Goal: Task Accomplishment & Management: Use online tool/utility

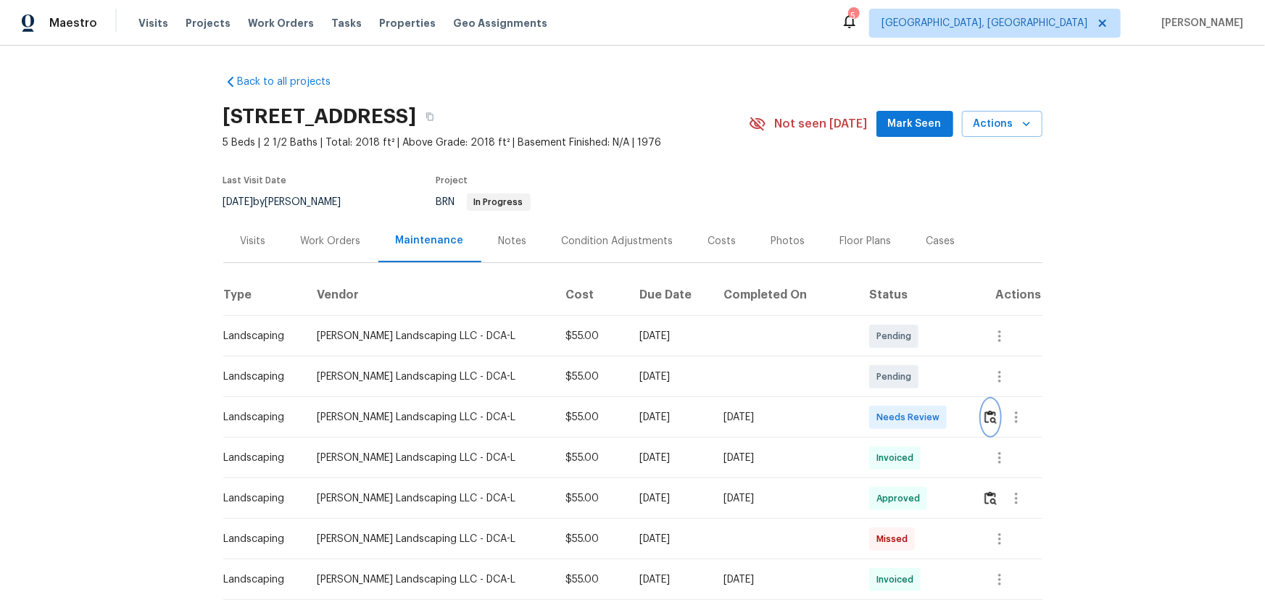
click at [987, 416] on img "button" at bounding box center [991, 417] width 12 height 14
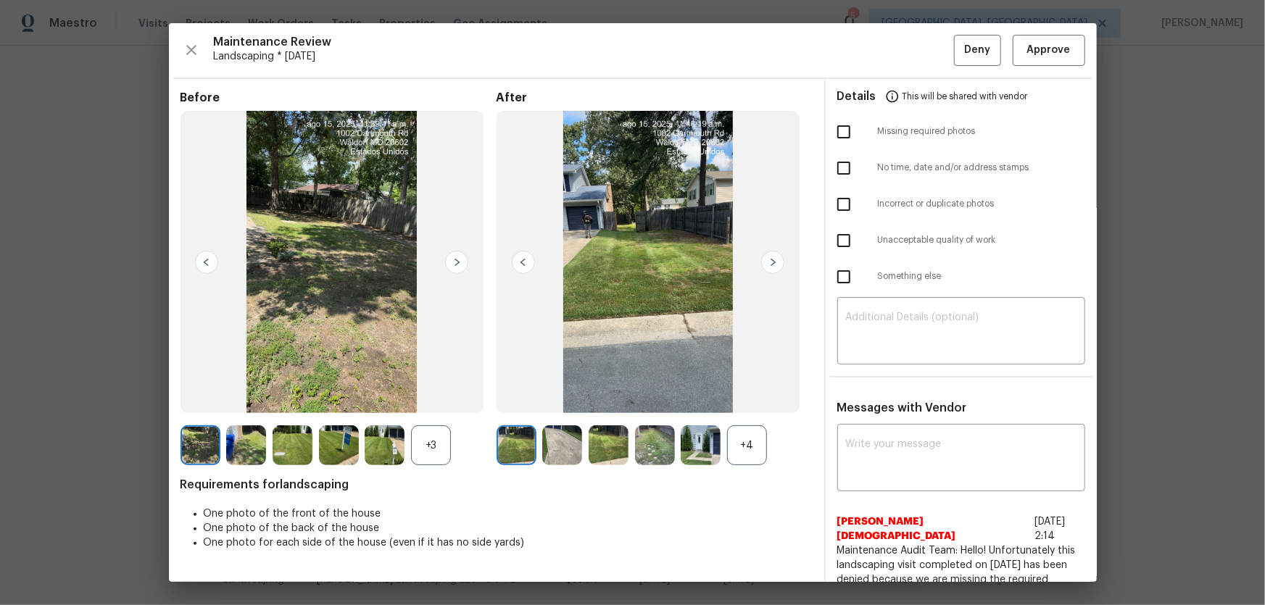
click at [737, 442] on div "+4" at bounding box center [747, 446] width 40 height 40
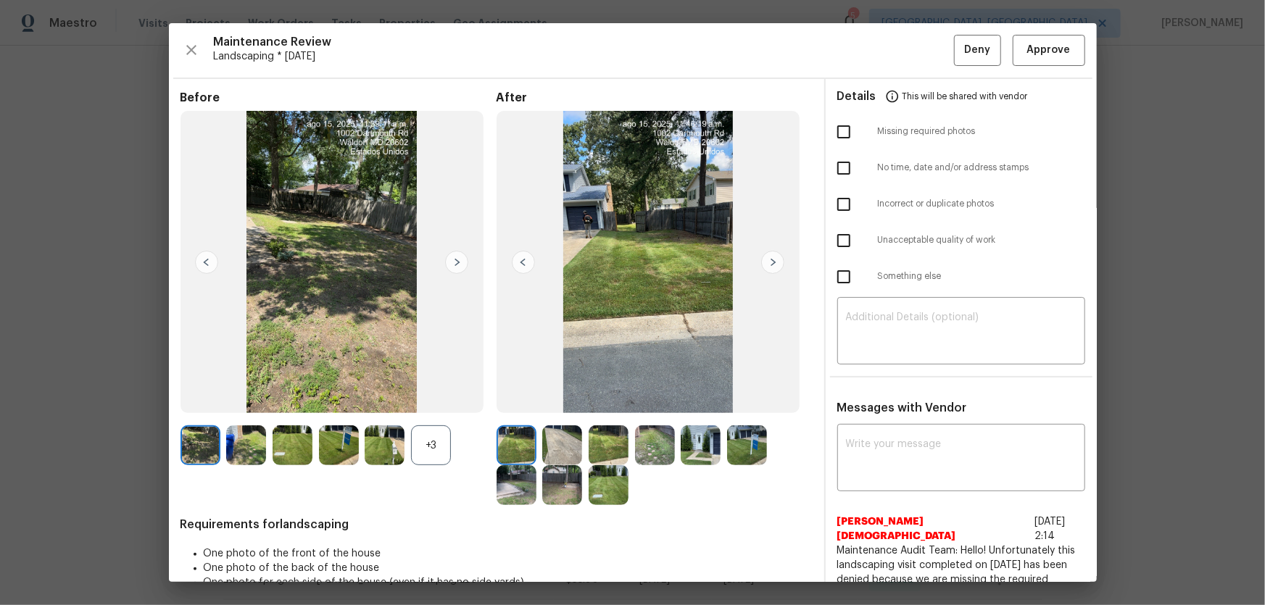
click at [437, 451] on div "+3" at bounding box center [431, 446] width 40 height 40
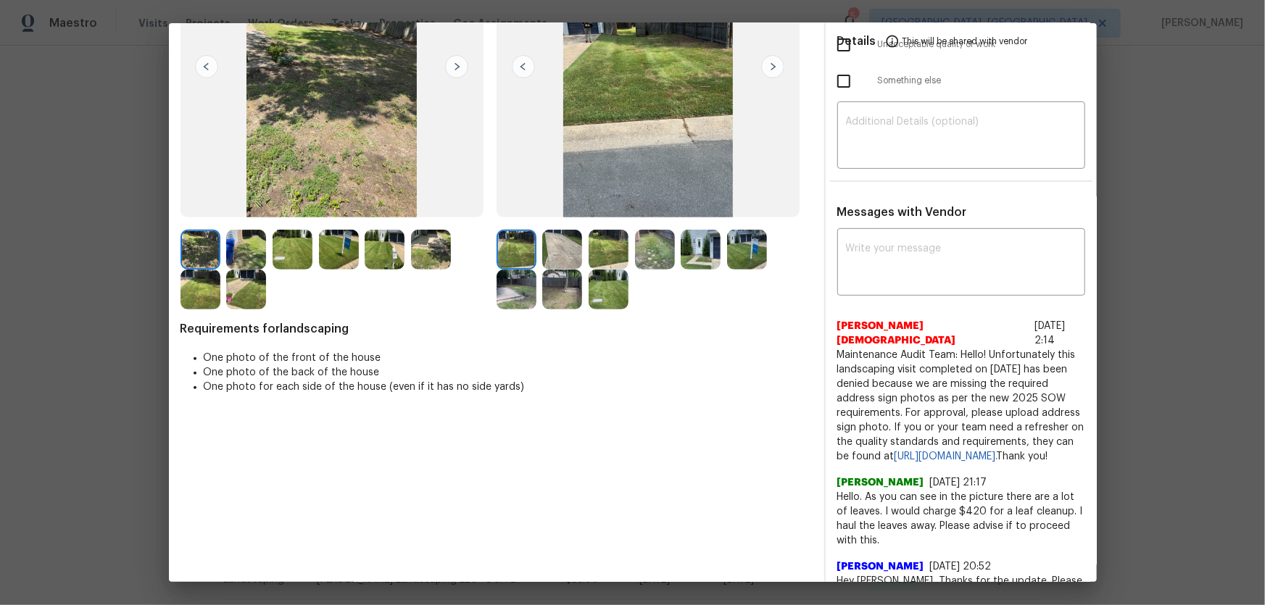
scroll to position [197, 0]
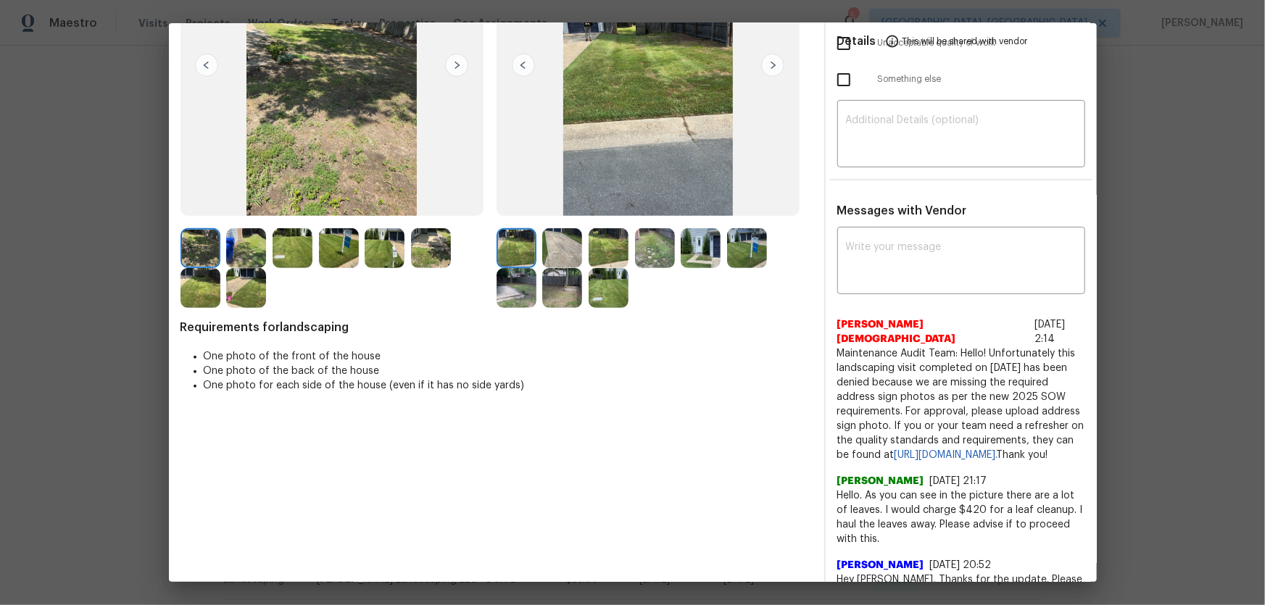
click at [562, 234] on img at bounding box center [562, 248] width 40 height 40
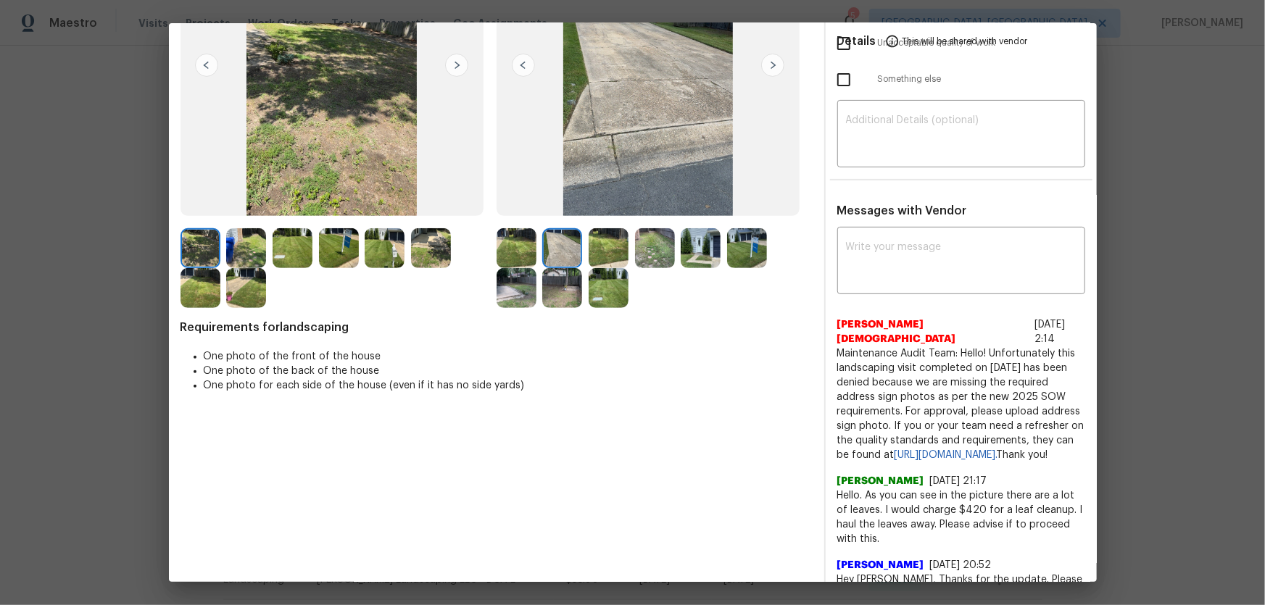
click at [608, 249] on img at bounding box center [609, 248] width 40 height 40
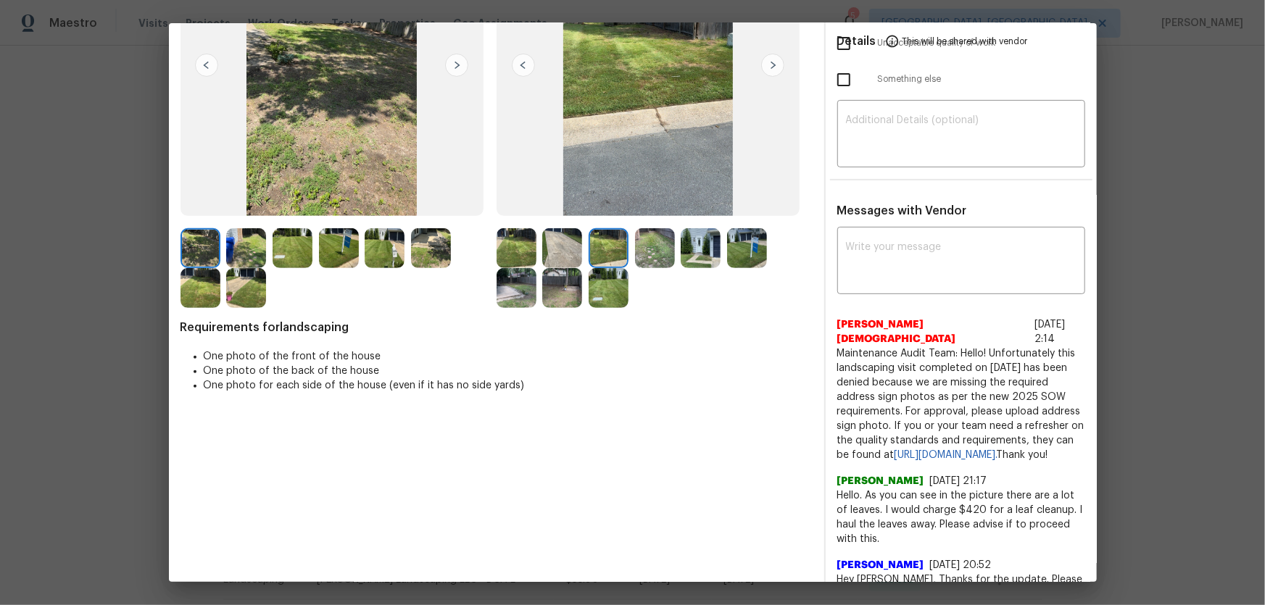
click at [641, 257] on img at bounding box center [655, 248] width 40 height 40
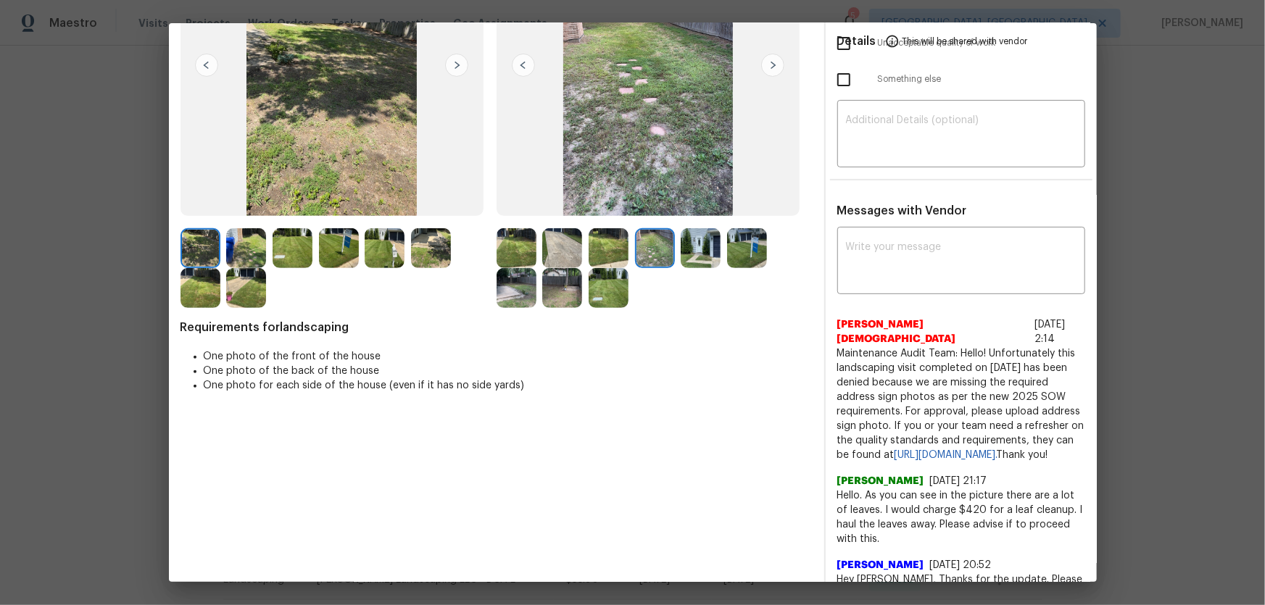
click at [681, 250] on img at bounding box center [701, 248] width 40 height 40
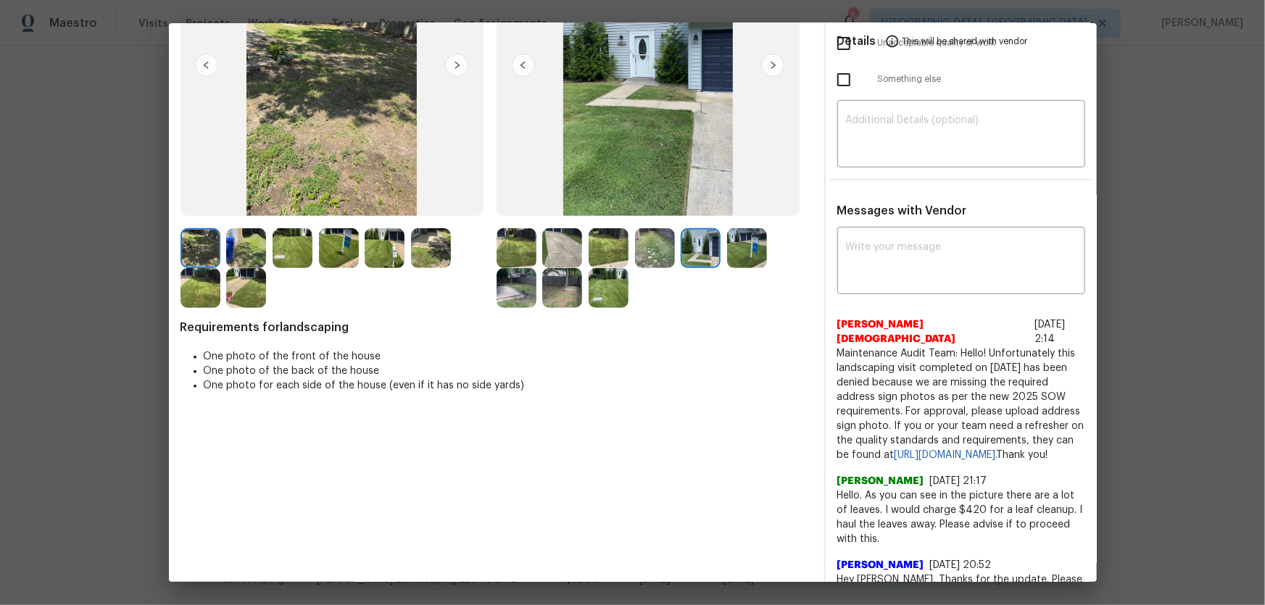
click at [727, 246] on img at bounding box center [747, 248] width 40 height 40
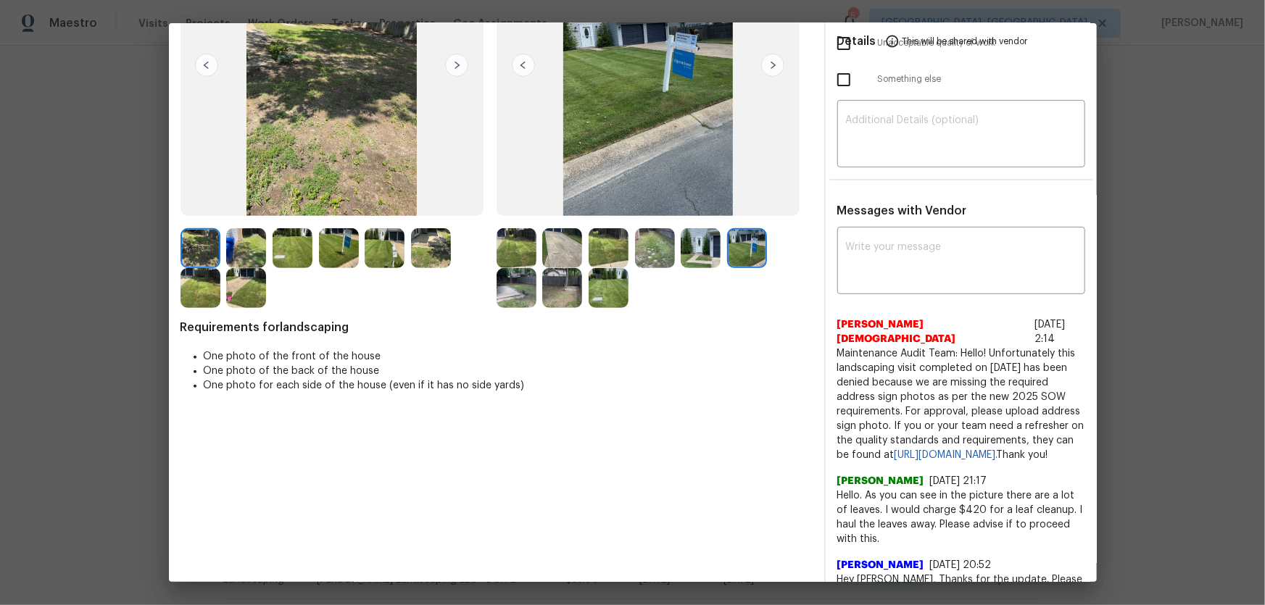
click at [507, 278] on img at bounding box center [517, 288] width 40 height 40
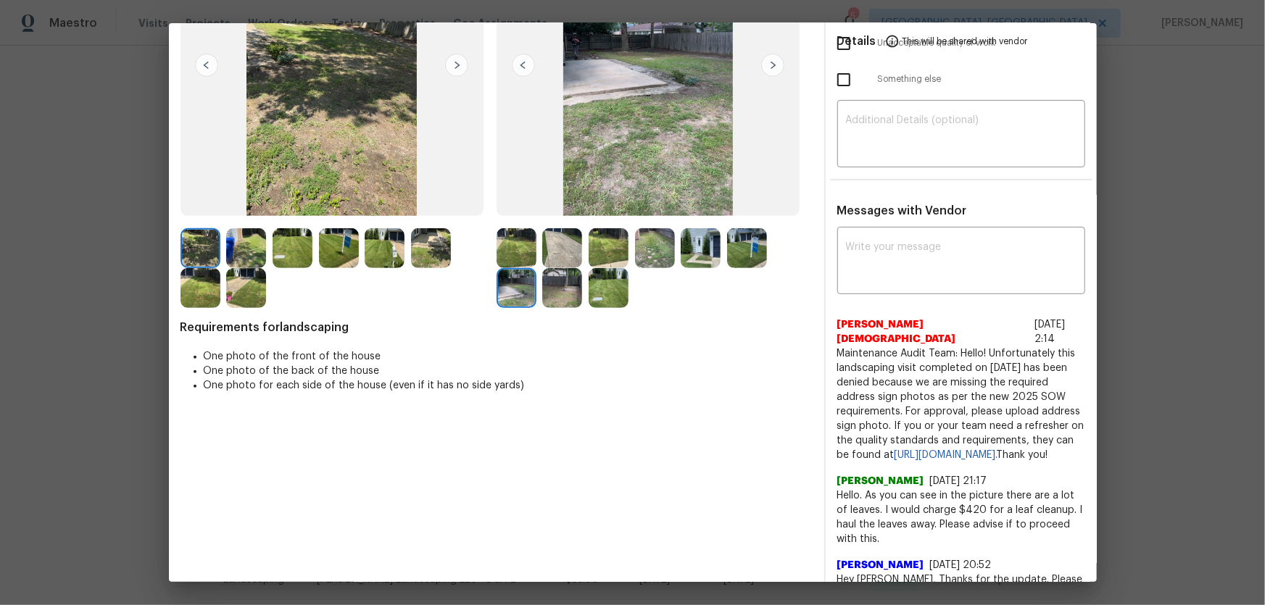
click at [551, 288] on img at bounding box center [562, 288] width 40 height 40
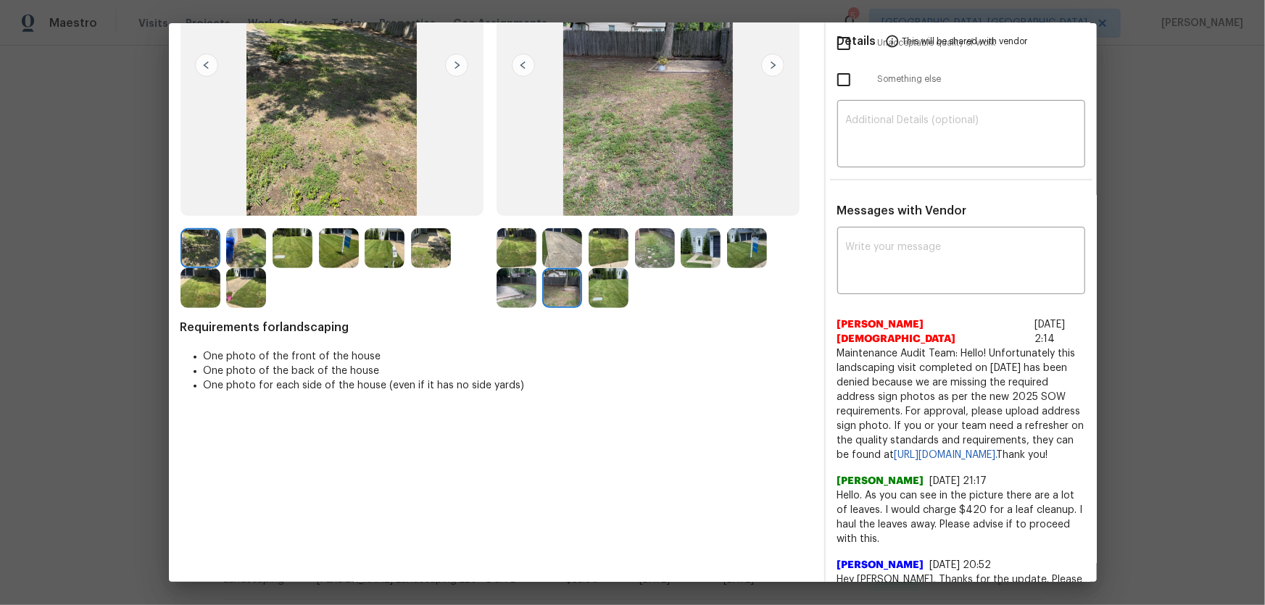
click at [594, 289] on img at bounding box center [609, 288] width 40 height 40
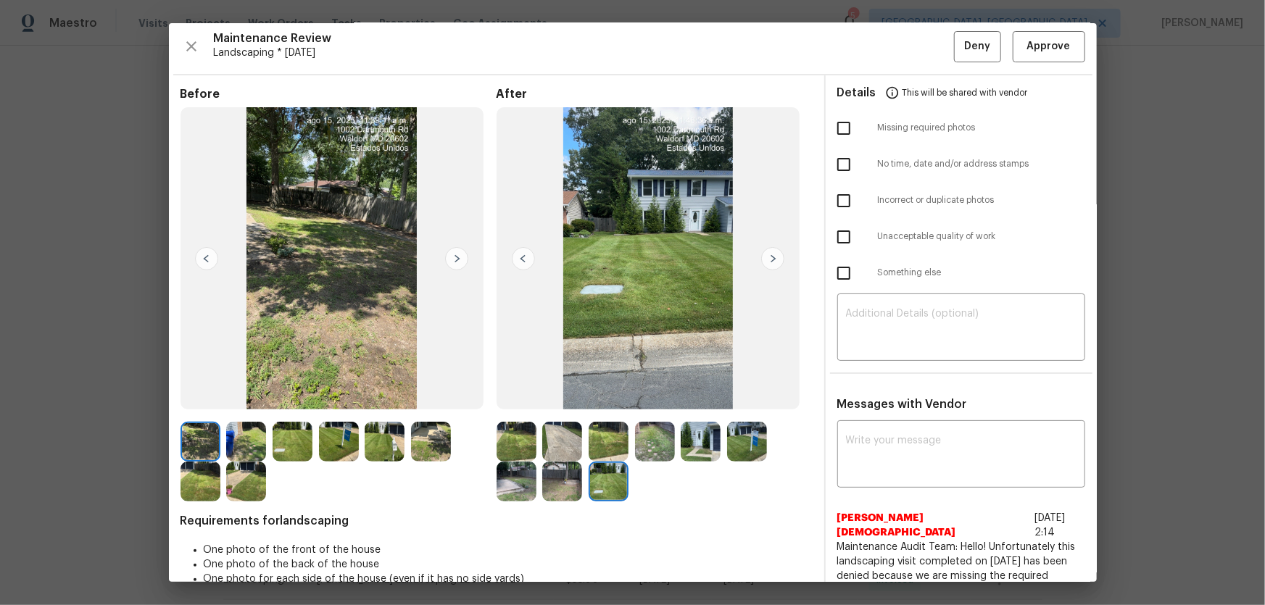
scroll to position [0, 0]
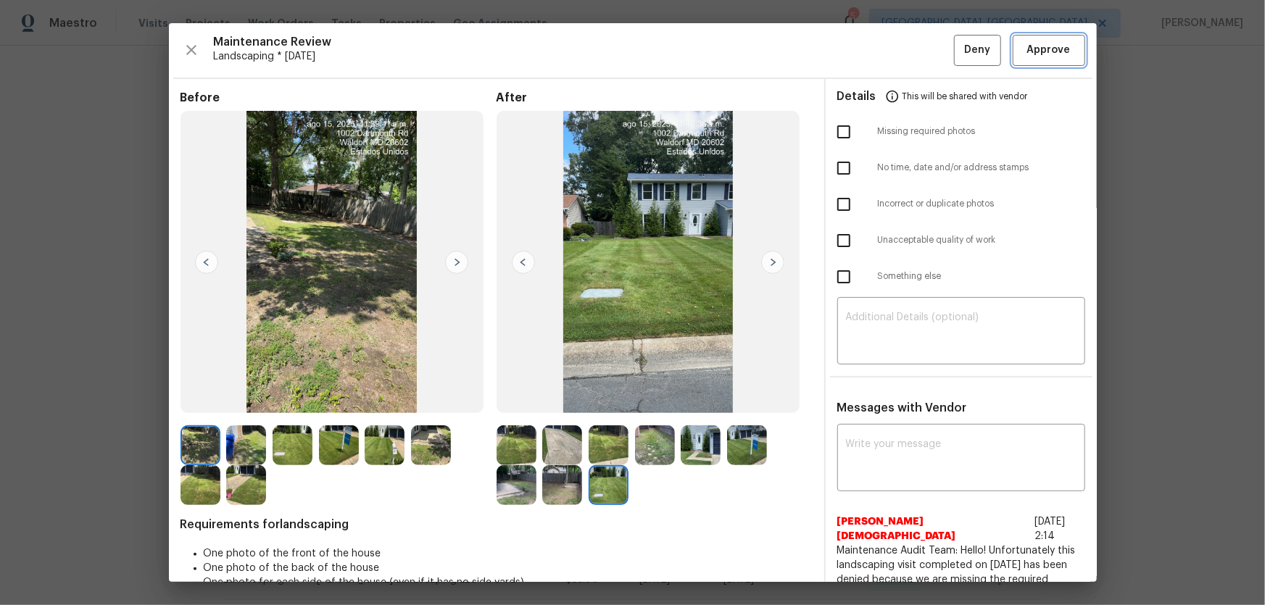
click at [1051, 47] on span "Approve" at bounding box center [1048, 50] width 43 height 18
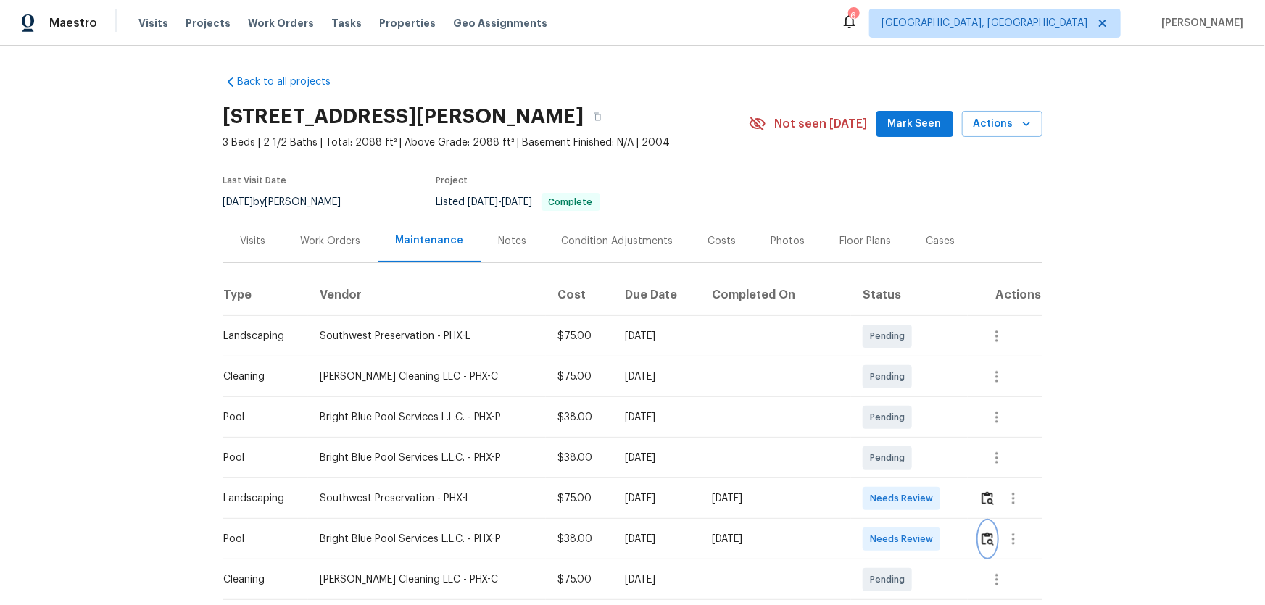
click at [982, 543] on img "button" at bounding box center [988, 539] width 12 height 14
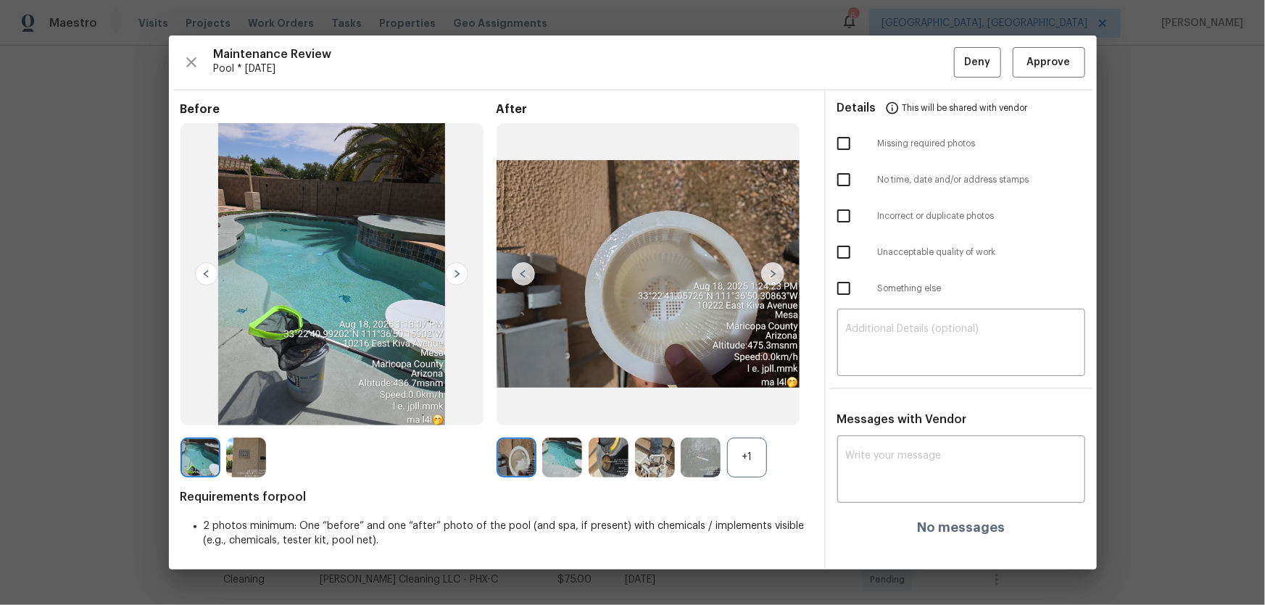
click at [759, 458] on div "+1" at bounding box center [747, 458] width 40 height 40
click at [559, 451] on img at bounding box center [562, 458] width 40 height 40
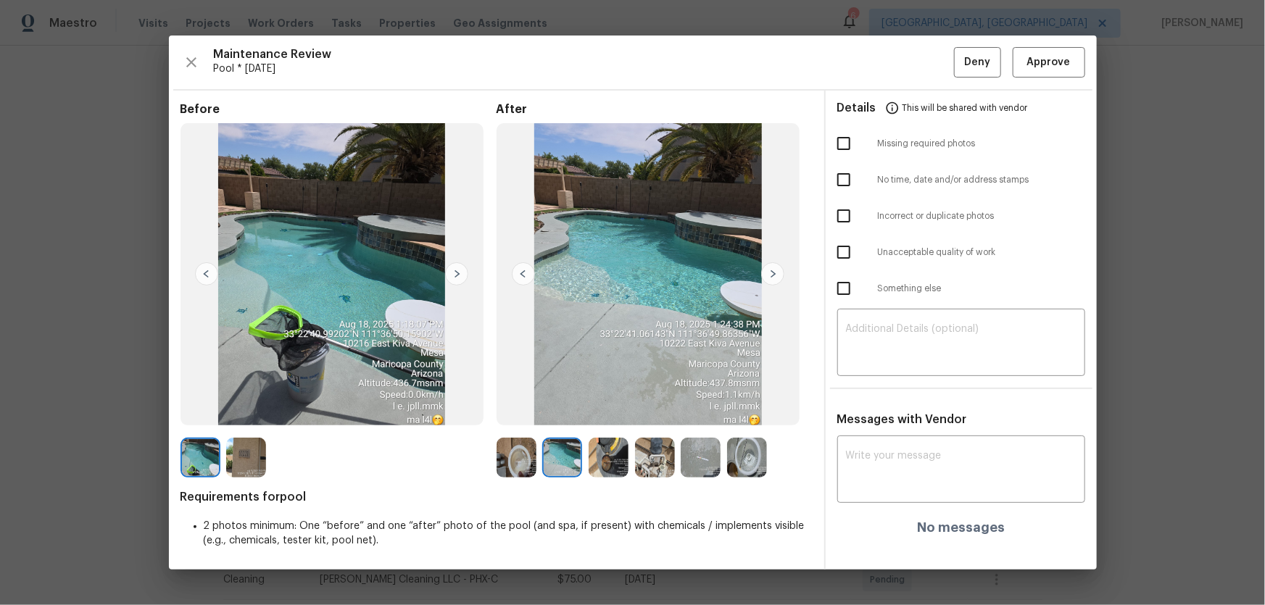
click at [559, 451] on img at bounding box center [562, 458] width 40 height 40
click at [1059, 62] on span "Approve" at bounding box center [1048, 63] width 43 height 18
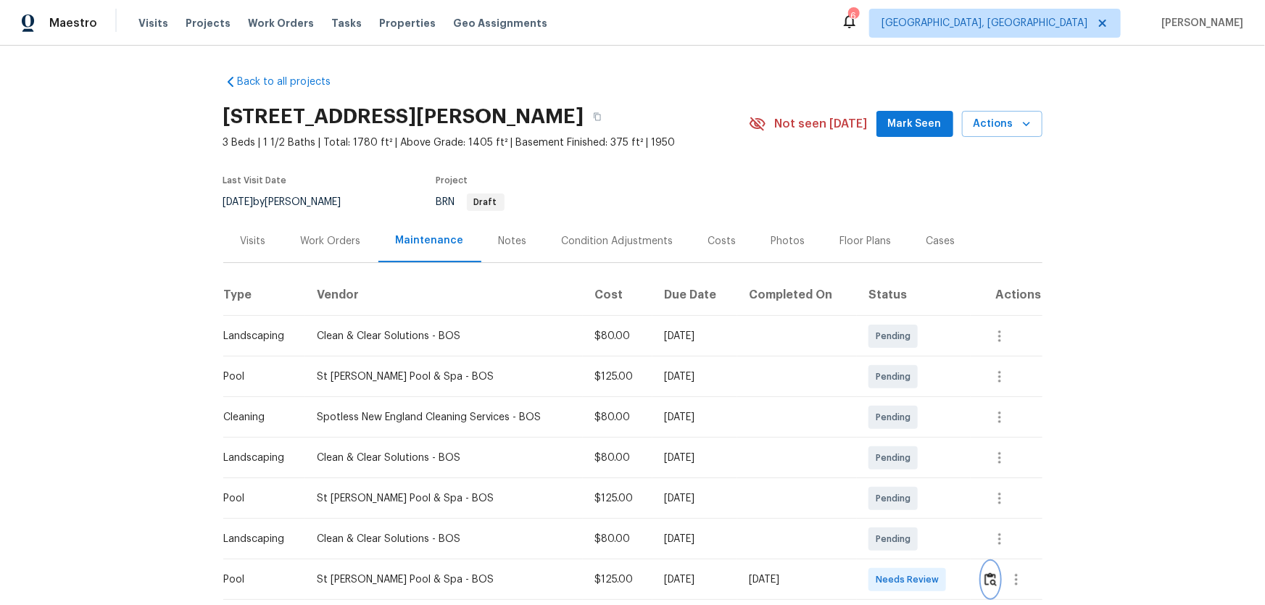
click at [900, 399] on img "button" at bounding box center [991, 580] width 12 height 14
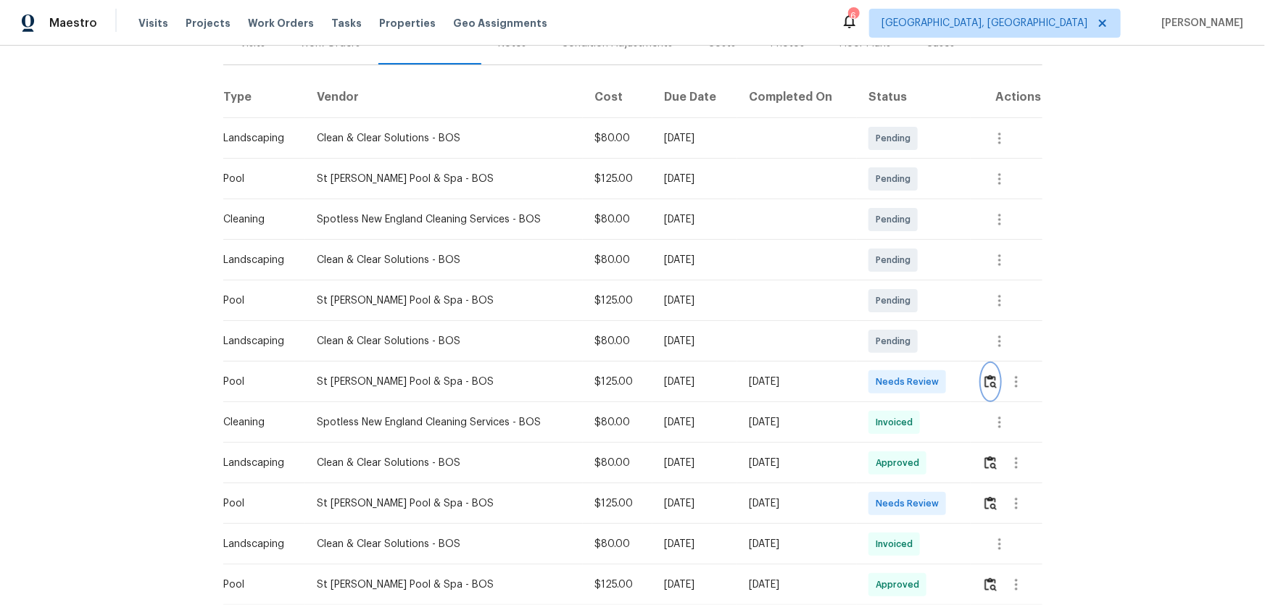
scroll to position [199, 0]
click at [900, 399] on img "button" at bounding box center [991, 503] width 12 height 14
click at [900, 383] on img "button" at bounding box center [991, 381] width 12 height 14
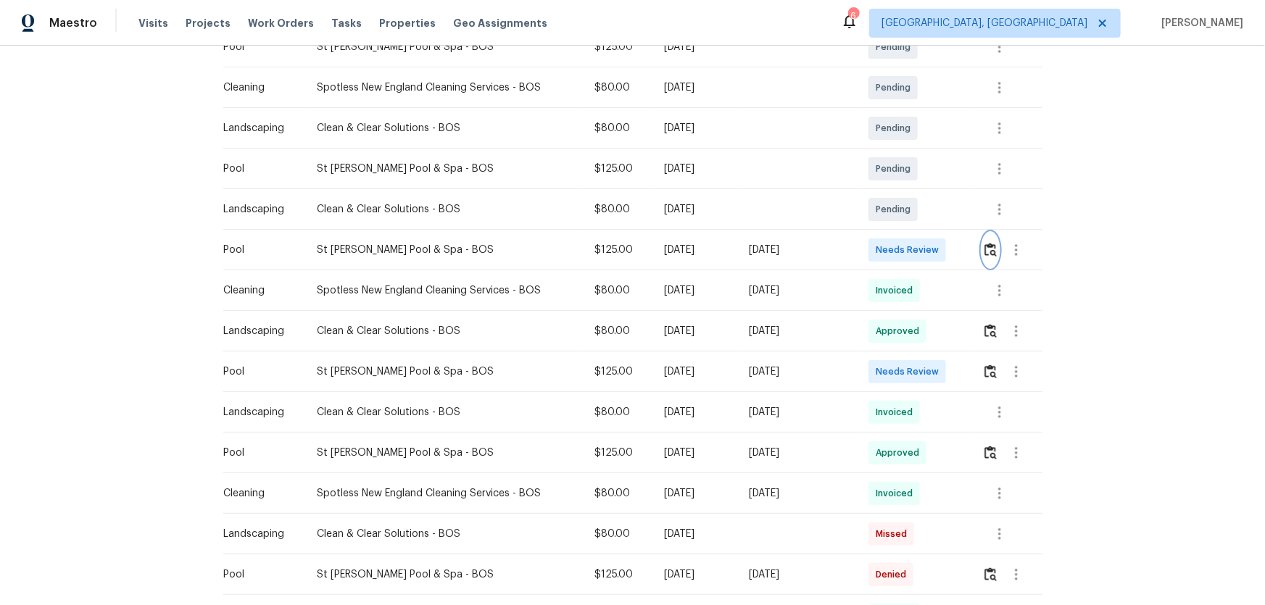
scroll to position [331, 0]
click at [900, 365] on img "button" at bounding box center [991, 371] width 12 height 14
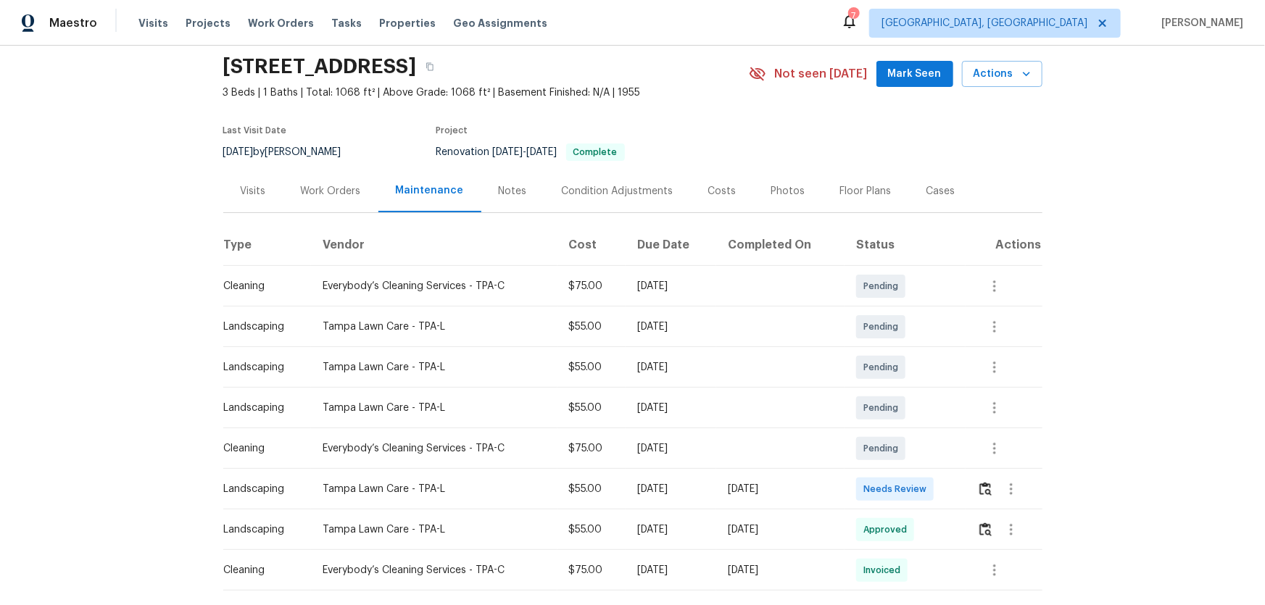
scroll to position [131, 0]
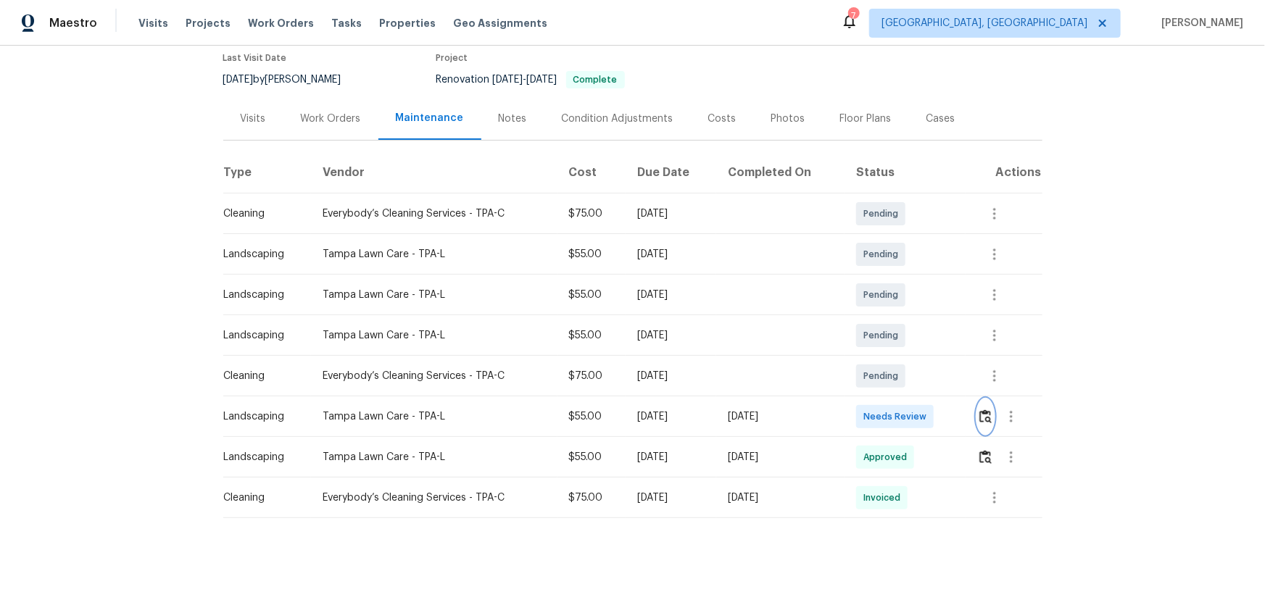
click at [983, 410] on img "button" at bounding box center [985, 417] width 12 height 14
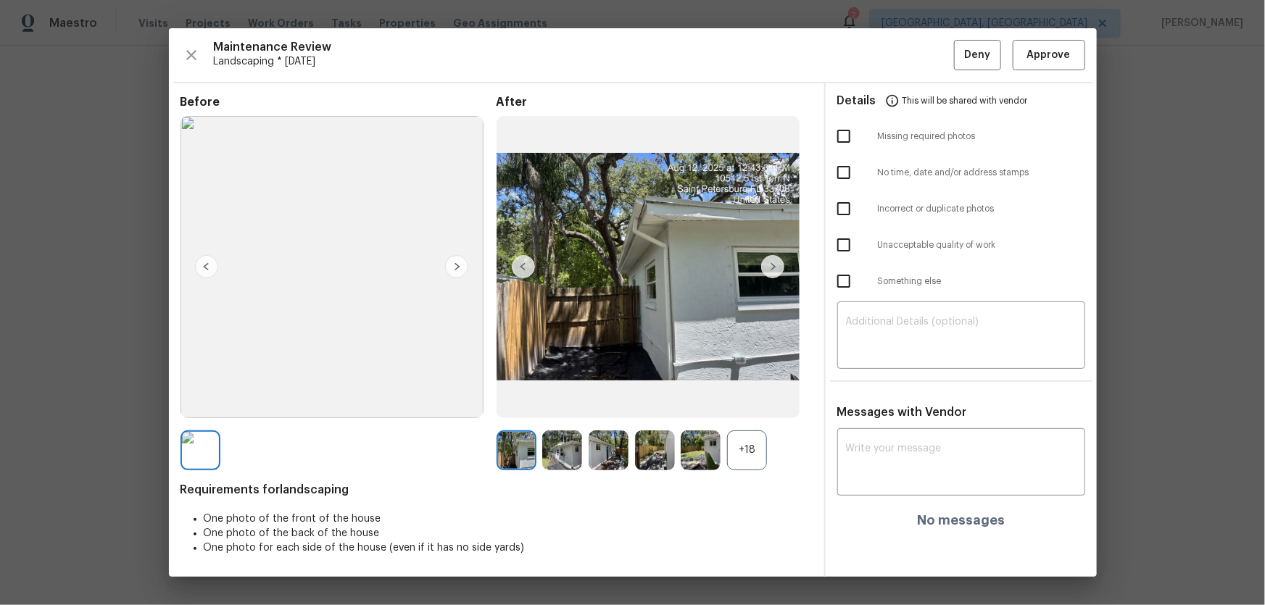
click at [764, 449] on div "+18" at bounding box center [747, 451] width 40 height 40
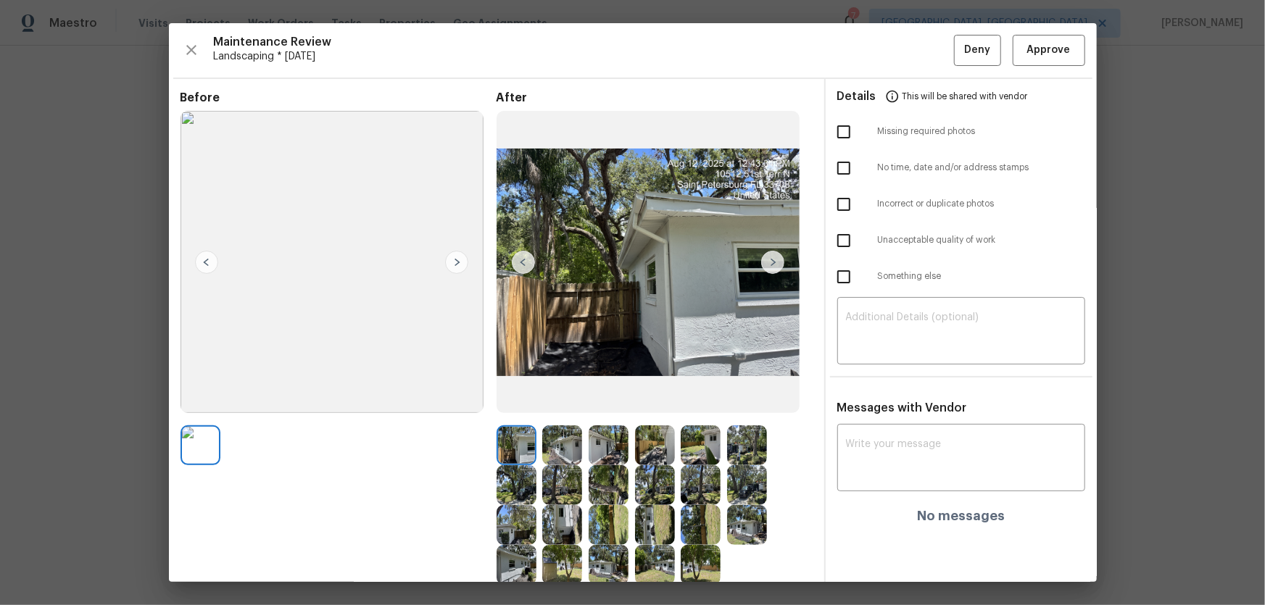
scroll to position [109, 0]
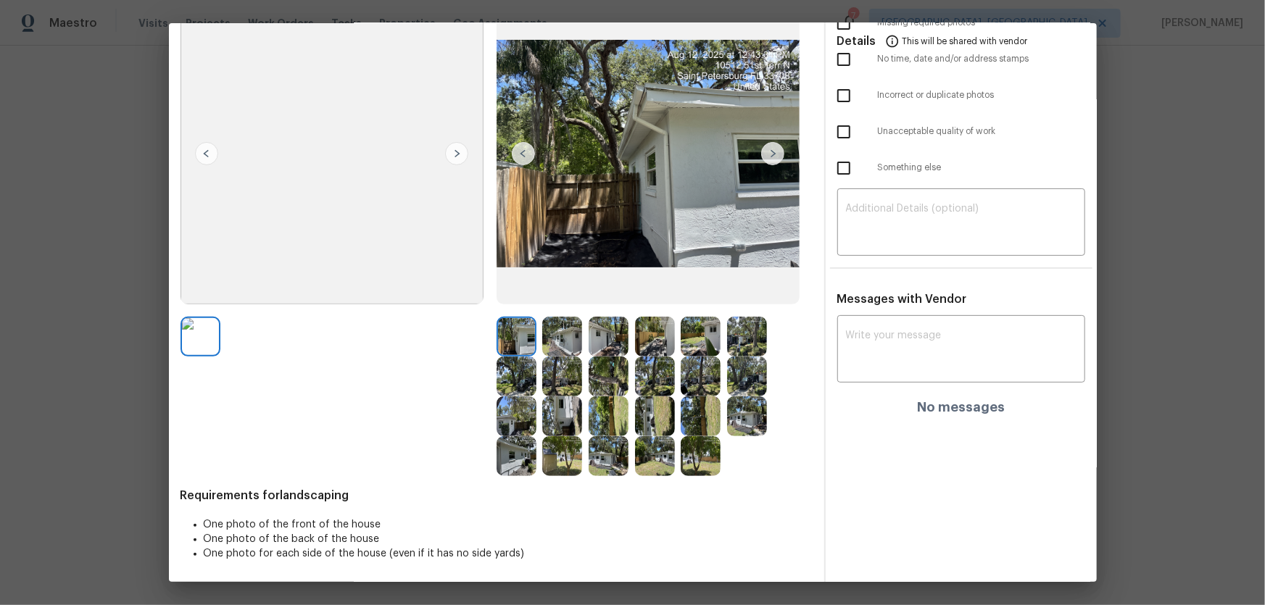
click at [561, 346] on img at bounding box center [562, 337] width 40 height 40
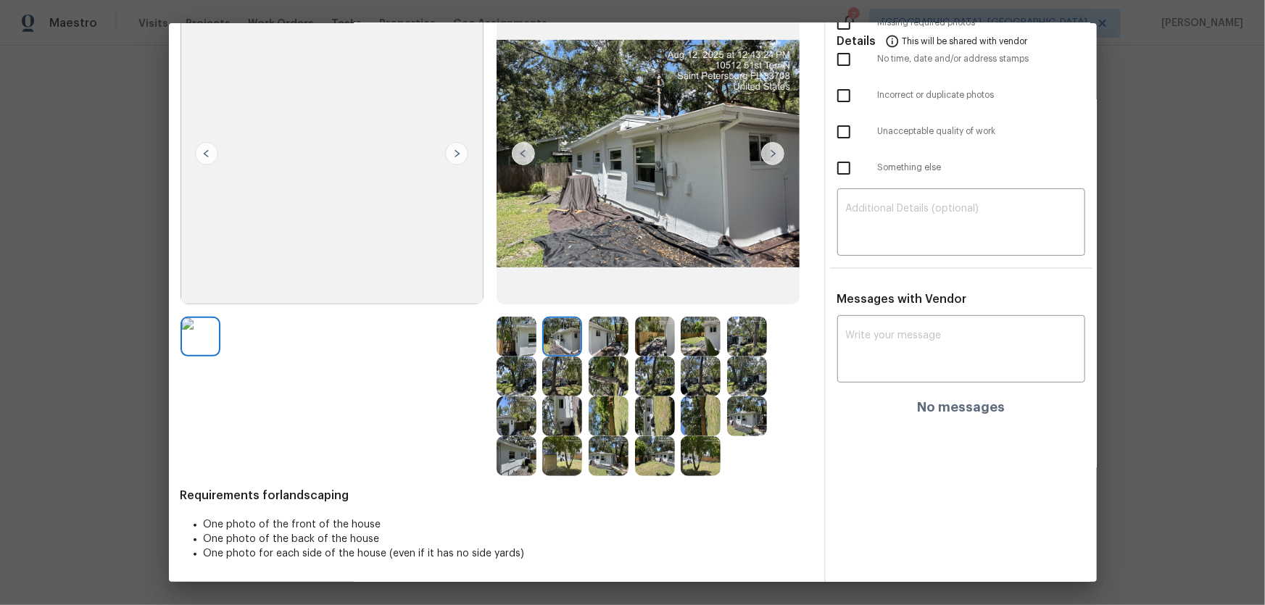
scroll to position [43, 0]
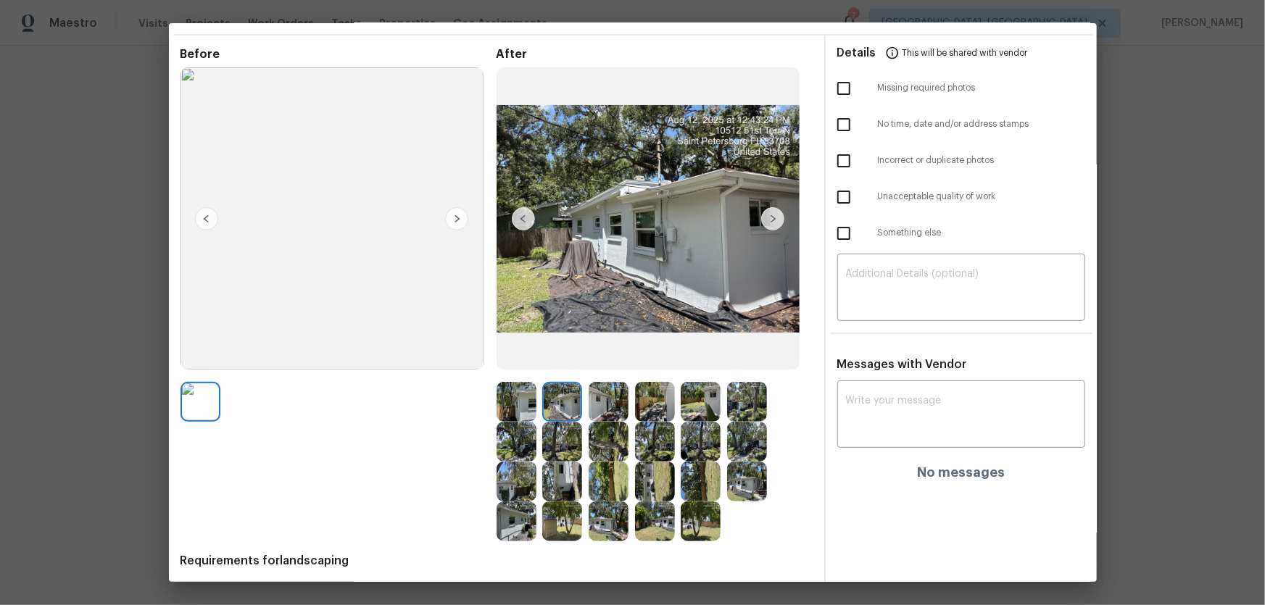
click at [567, 403] on img at bounding box center [562, 402] width 40 height 40
click at [597, 404] on img at bounding box center [609, 402] width 40 height 40
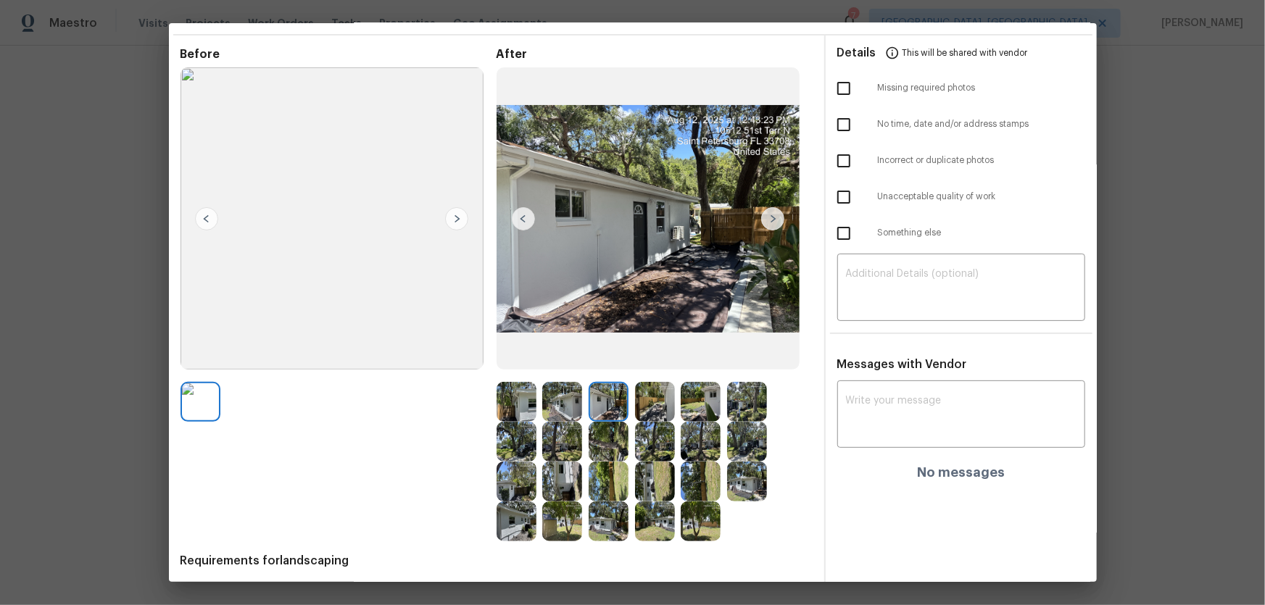
click at [637, 407] on img at bounding box center [655, 402] width 40 height 40
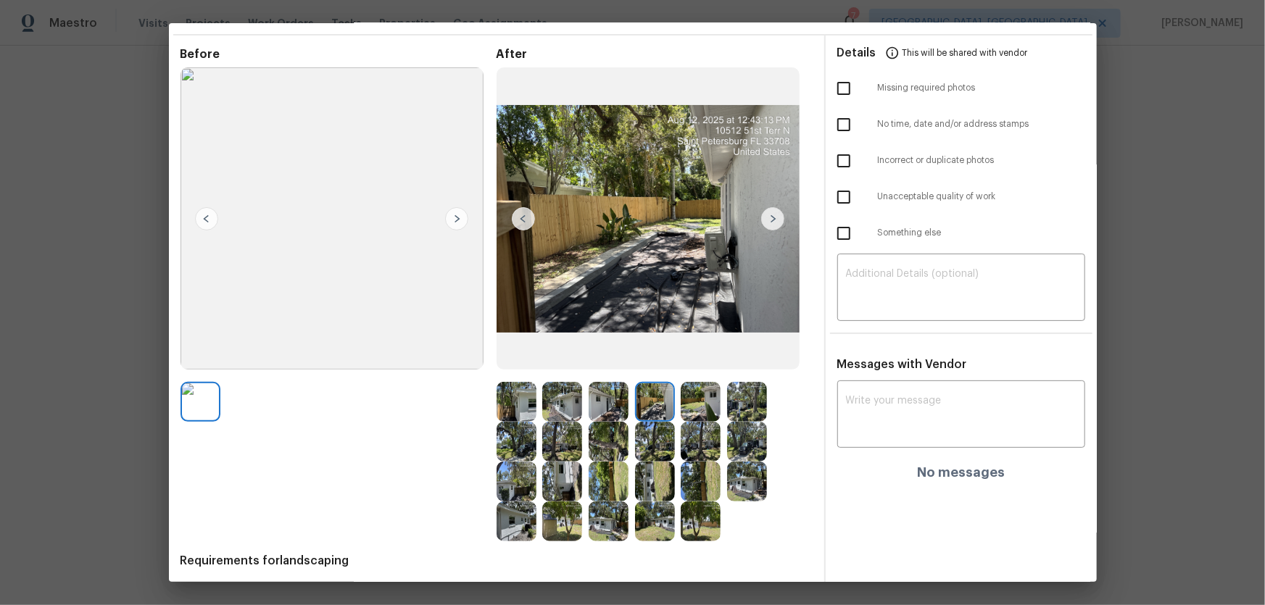
click at [692, 413] on img at bounding box center [701, 402] width 40 height 40
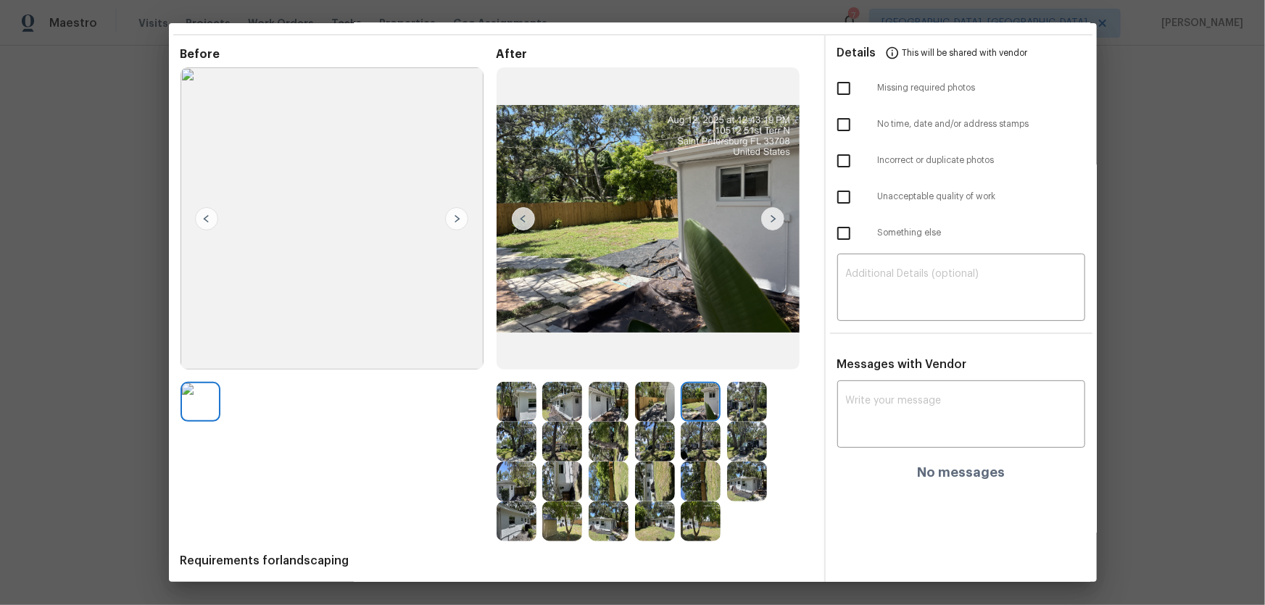
click at [727, 410] on img at bounding box center [747, 402] width 40 height 40
